Goal: Transaction & Acquisition: Purchase product/service

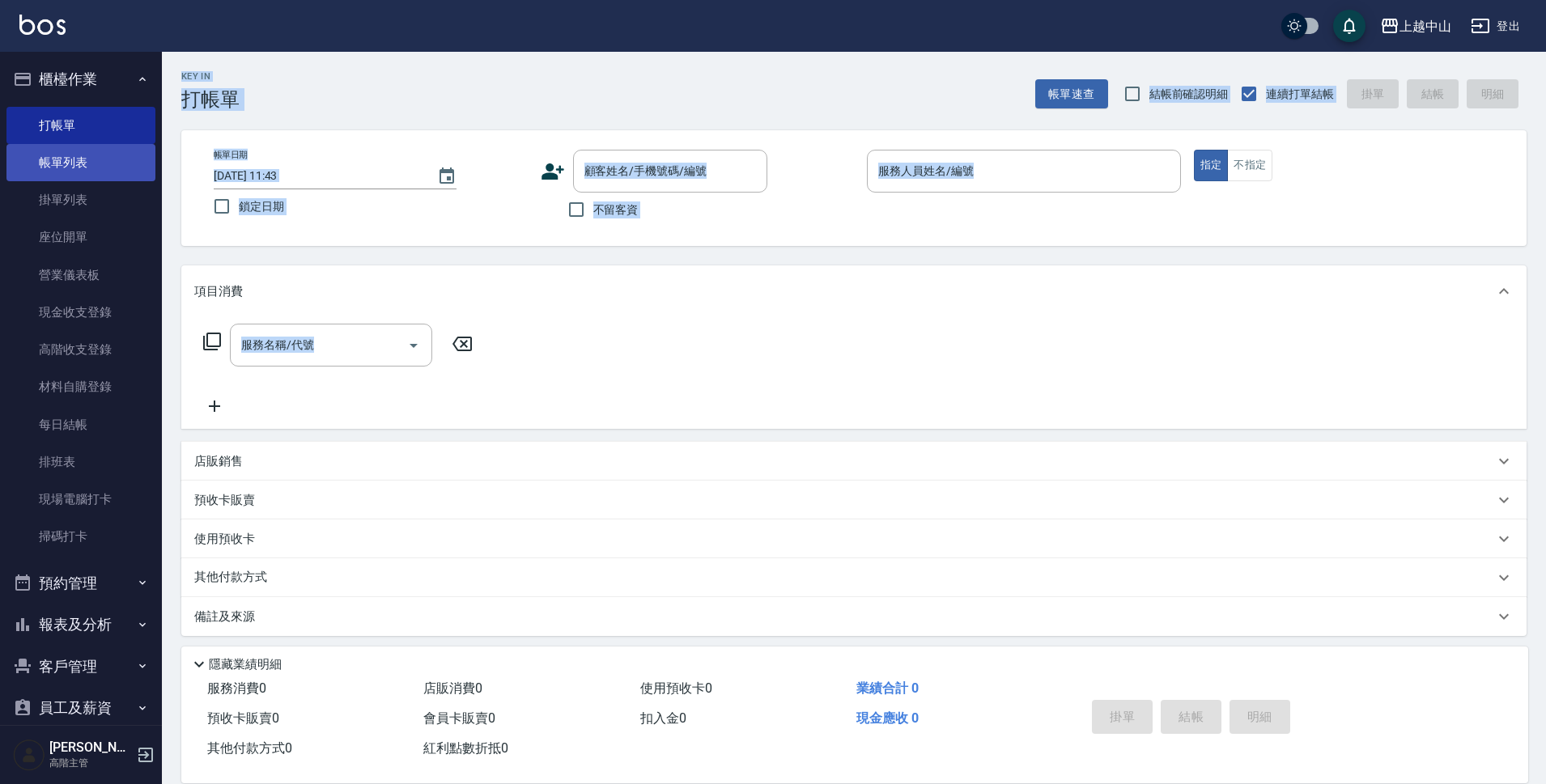
drag, startPoint x: 0, startPoint y: 0, endPoint x: 43, endPoint y: 165, distance: 170.5
click at [43, 165] on link "帳單列表" at bounding box center [81, 162] width 149 height 37
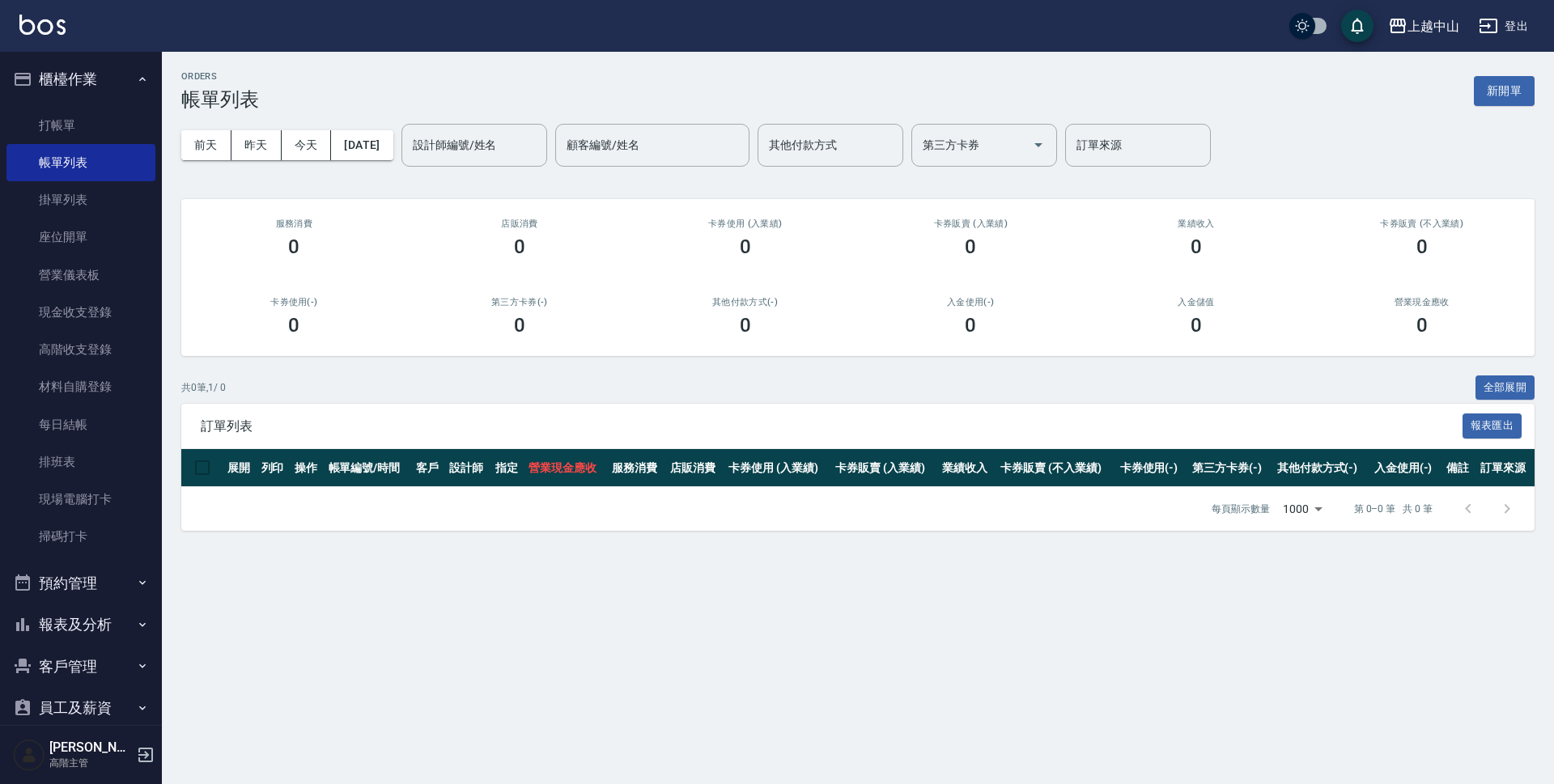
click at [205, 95] on h3 "帳單列表" at bounding box center [220, 100] width 78 height 23
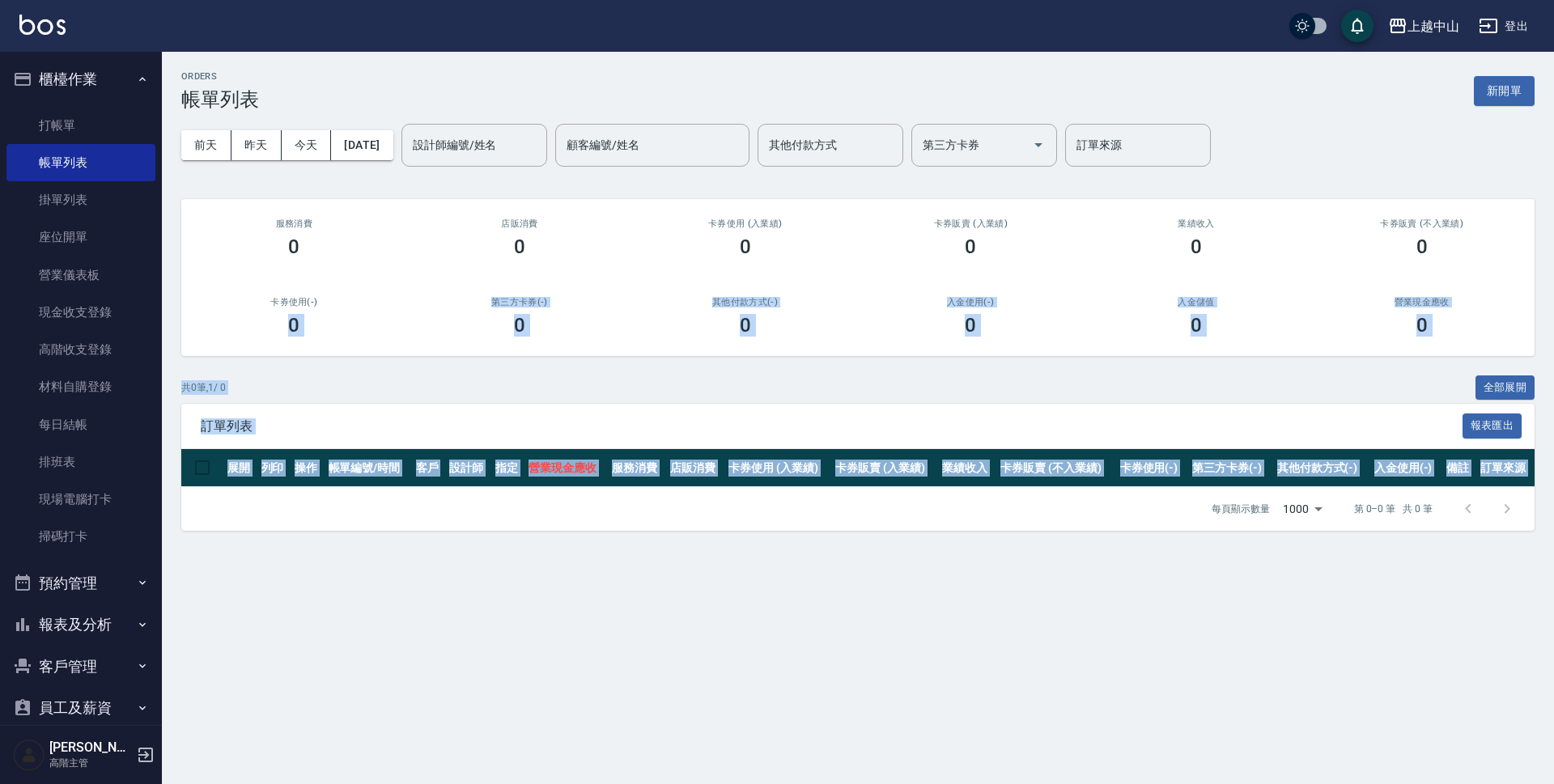
drag, startPoint x: 163, startPoint y: 334, endPoint x: 174, endPoint y: 608, distance: 274.2
click at [174, 608] on div "ORDERS 帳單列表 新開單 [DATE] [DATE] [DATE] [DATE] 設計師編號/姓名 設計師編號/姓名 顧客編號/姓名 顧客編號/姓名 其…" at bounding box center [777, 392] width 1554 height 784
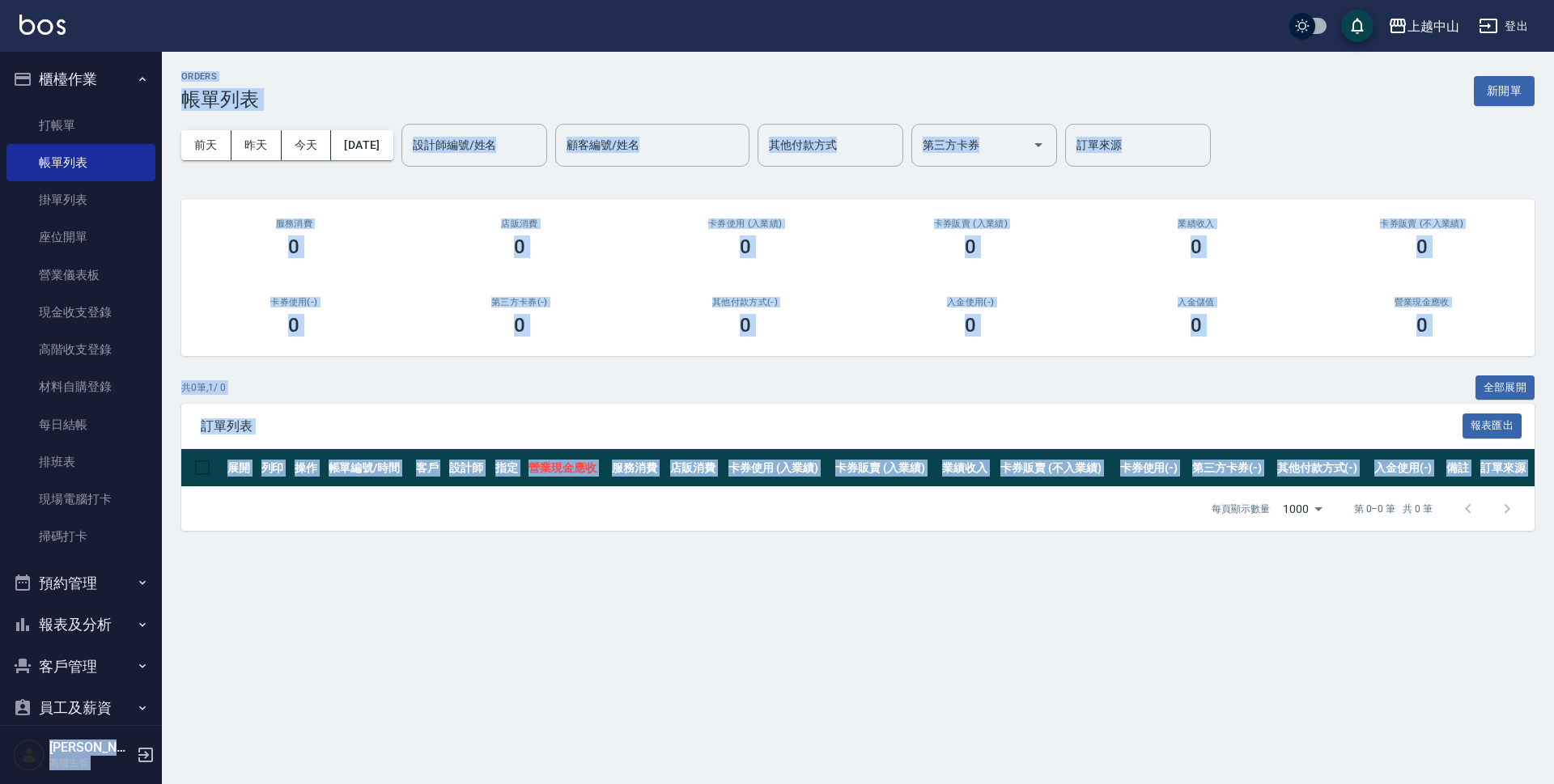
drag, startPoint x: 151, startPoint y: 575, endPoint x: 174, endPoint y: 686, distance: 113.4
click at [174, 686] on div "上越中山 登出 櫃檯作業 打帳單 帳單列表 掛單列表 座位開單 營業儀表板 現金收支登錄 高階收支登錄 材料自購登錄 每日結帳 排班表 現場電腦打卡 掃碼打卡…" at bounding box center [777, 392] width 1554 height 784
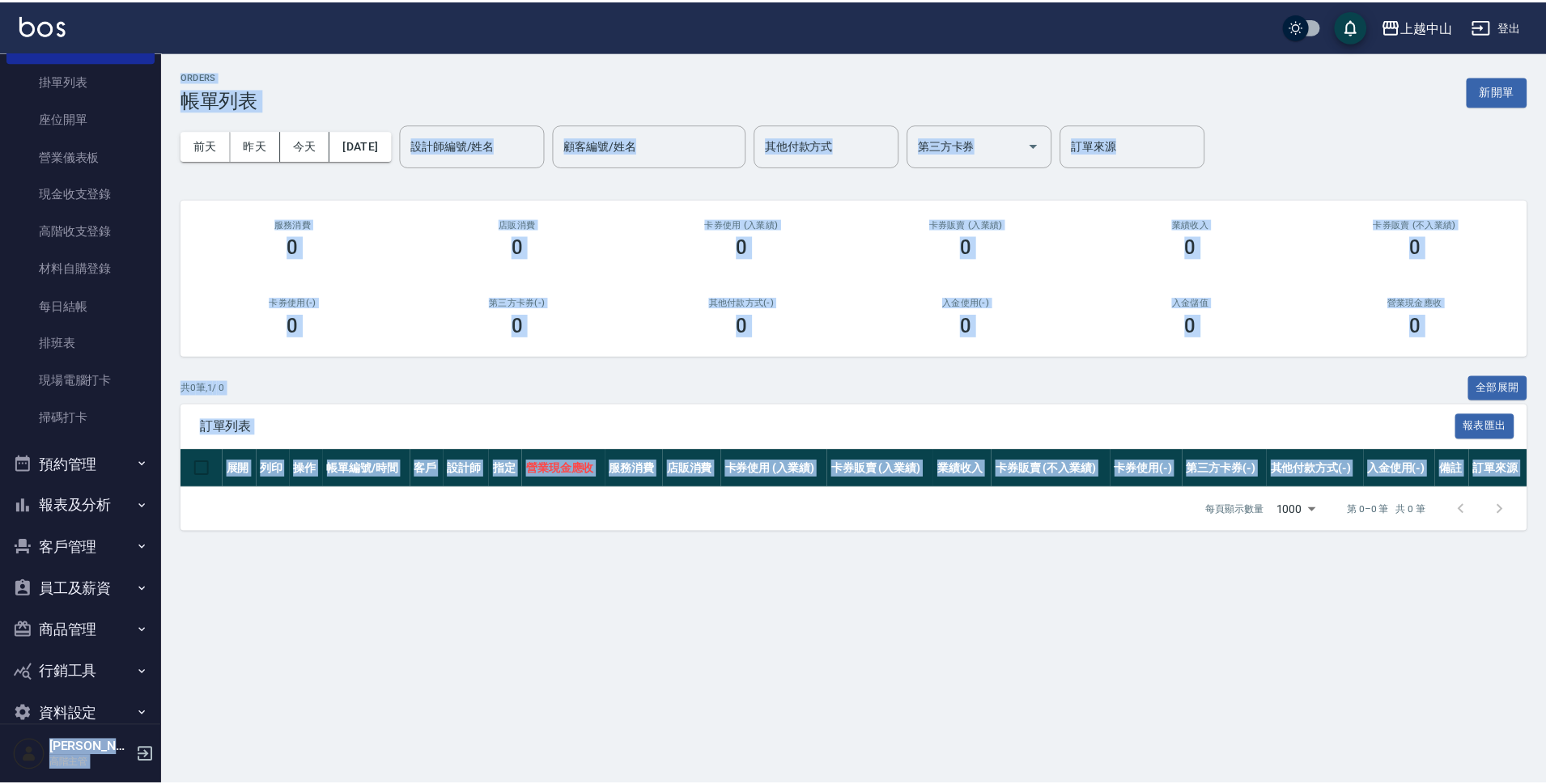
scroll to position [149, 0]
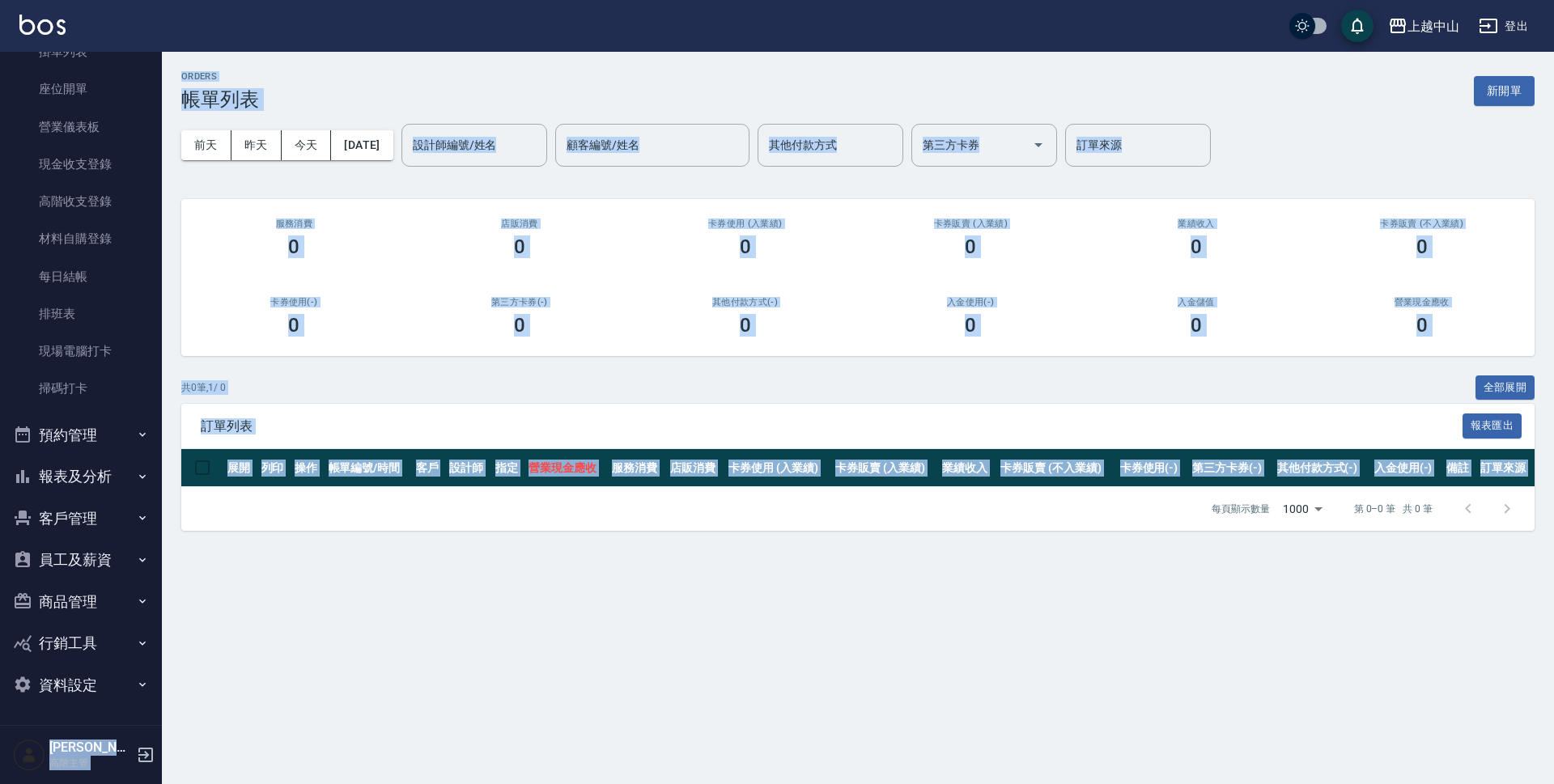
click at [96, 600] on button "商品管理" at bounding box center [81, 602] width 149 height 42
click at [76, 696] on link "商品列表" at bounding box center [81, 684] width 149 height 37
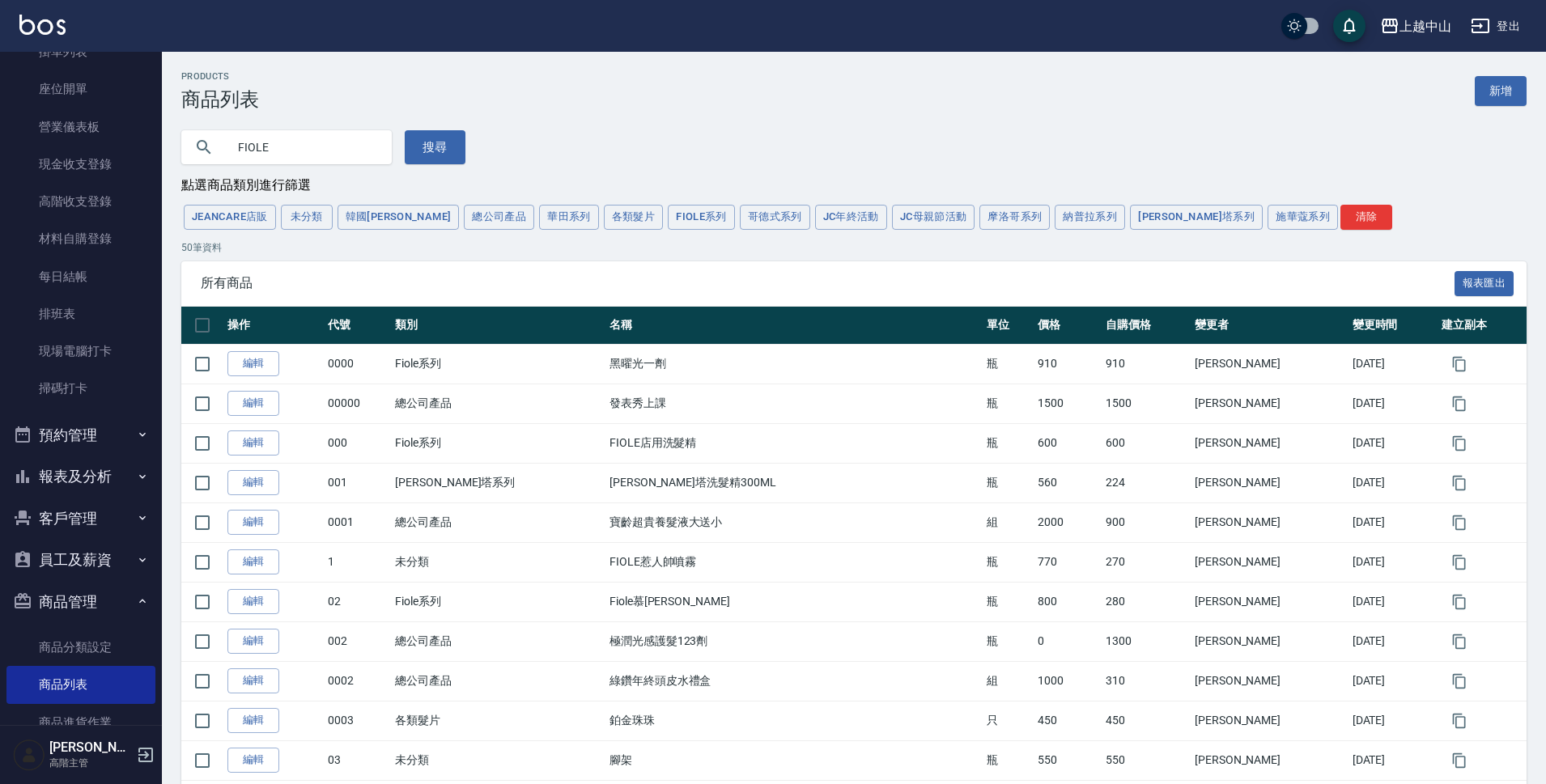
type input "FIOLE"
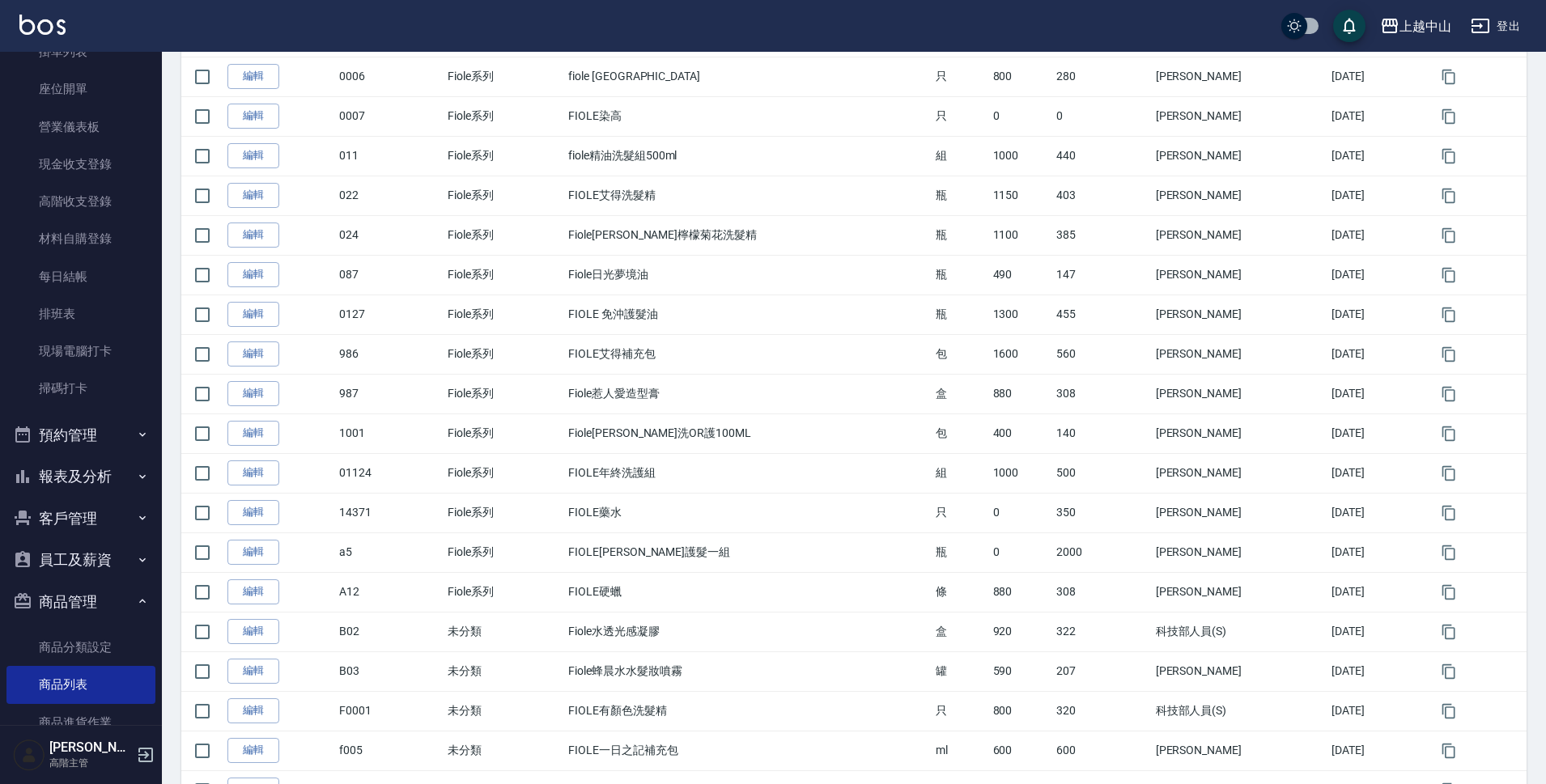
scroll to position [566, 0]
